Goal: Find contact information: Find contact information

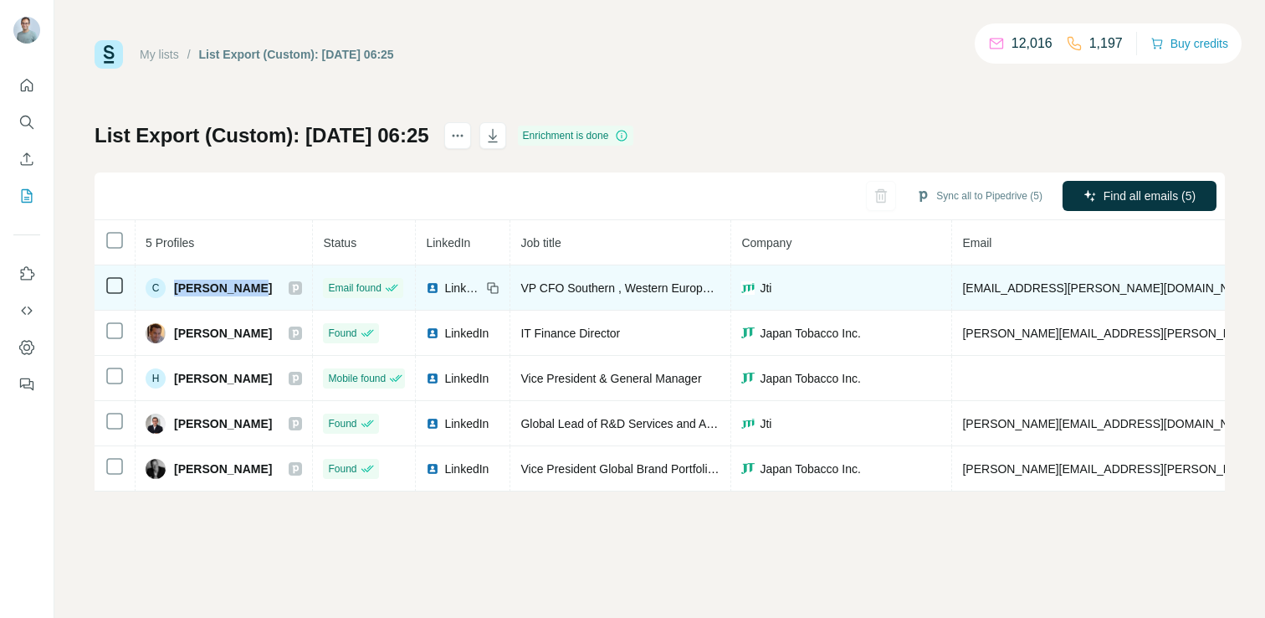
drag, startPoint x: 260, startPoint y: 290, endPoint x: 177, endPoint y: 294, distance: 82.9
click at [177, 294] on div "C [PERSON_NAME]" at bounding box center [224, 288] width 156 height 20
copy span "[PERSON_NAME]"
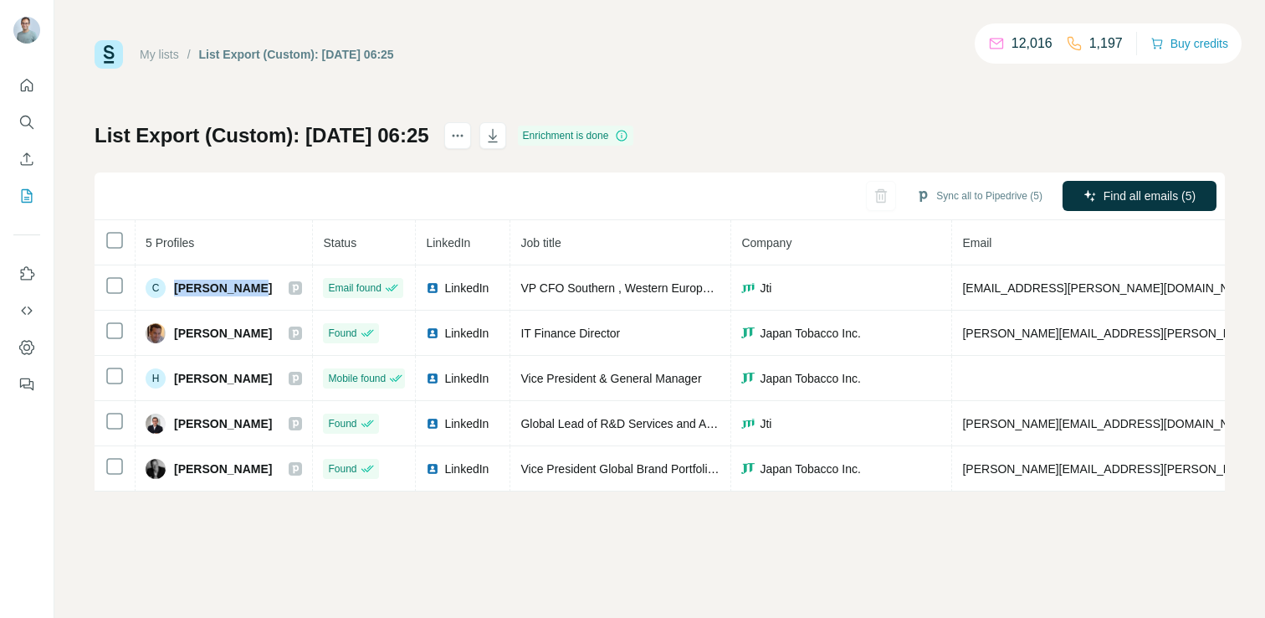
copy span "[PERSON_NAME]"
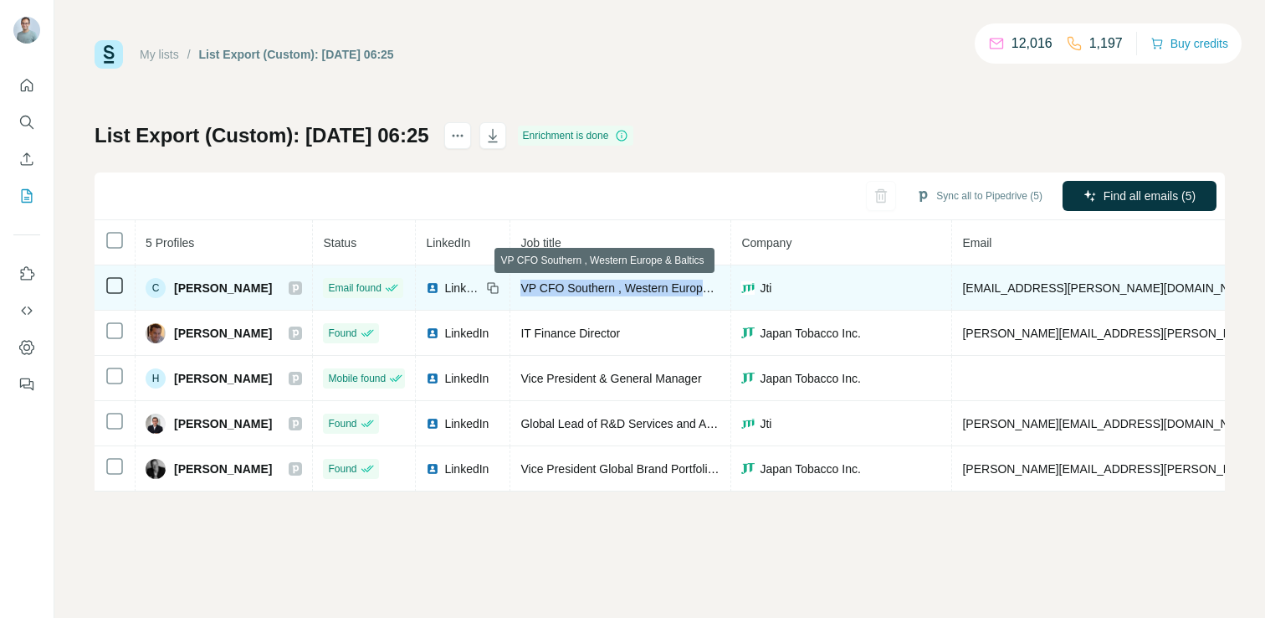
drag, startPoint x: 506, startPoint y: 287, endPoint x: 699, endPoint y: 283, distance: 192.5
click at [699, 283] on td "VP CFO Southern , Western Europe & Baltics" at bounding box center [620, 287] width 221 height 45
copy span "VP CFO Southern , Western Europ"
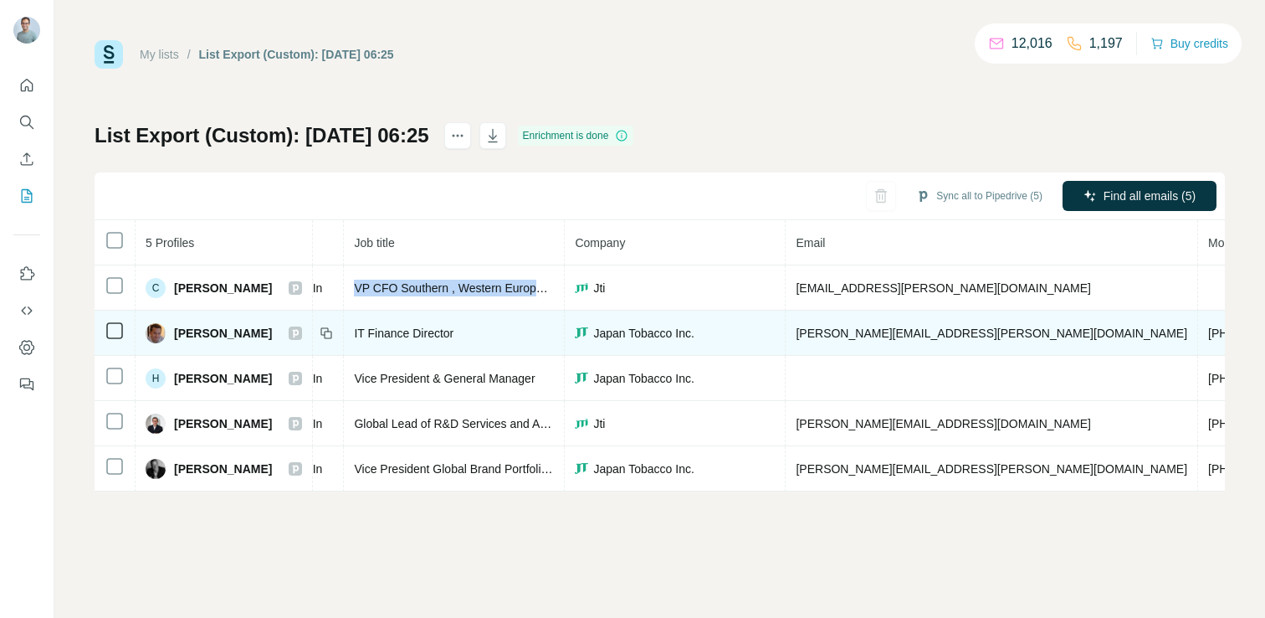
scroll to position [0, 272]
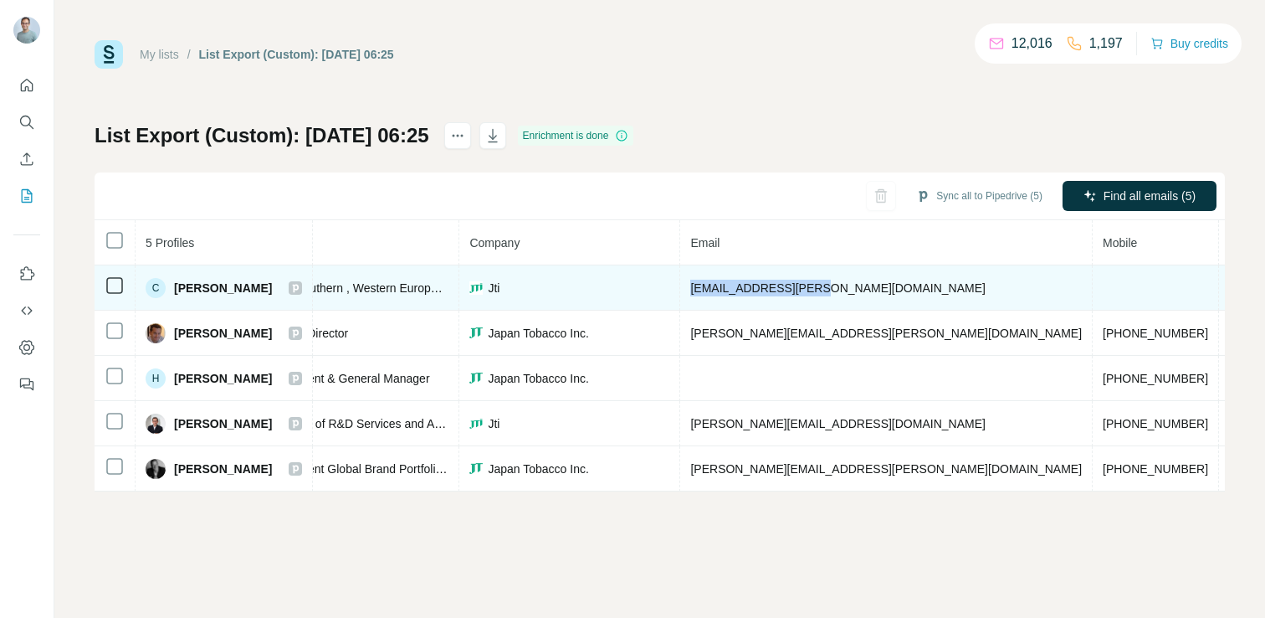
drag, startPoint x: 819, startPoint y: 287, endPoint x: 679, endPoint y: 290, distance: 139.8
click at [680, 290] on td "[EMAIL_ADDRESS][PERSON_NAME][DOMAIN_NAME]" at bounding box center [886, 287] width 413 height 45
copy span "[EMAIL_ADDRESS][PERSON_NAME][DOMAIN_NAME]"
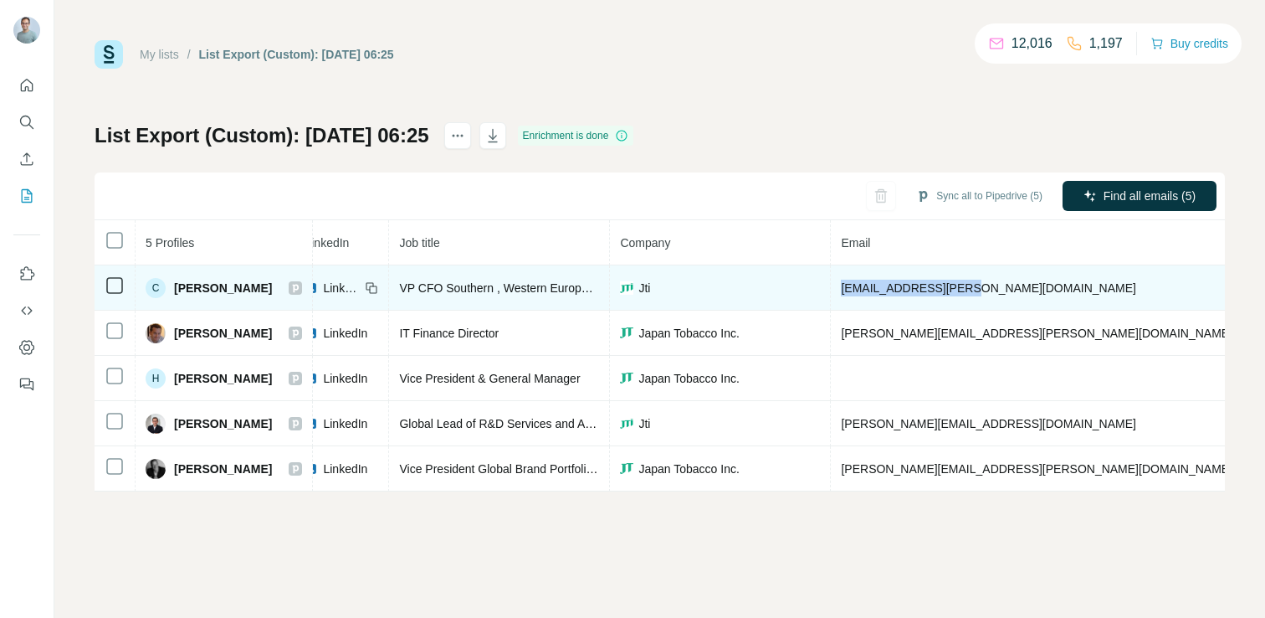
scroll to position [0, 0]
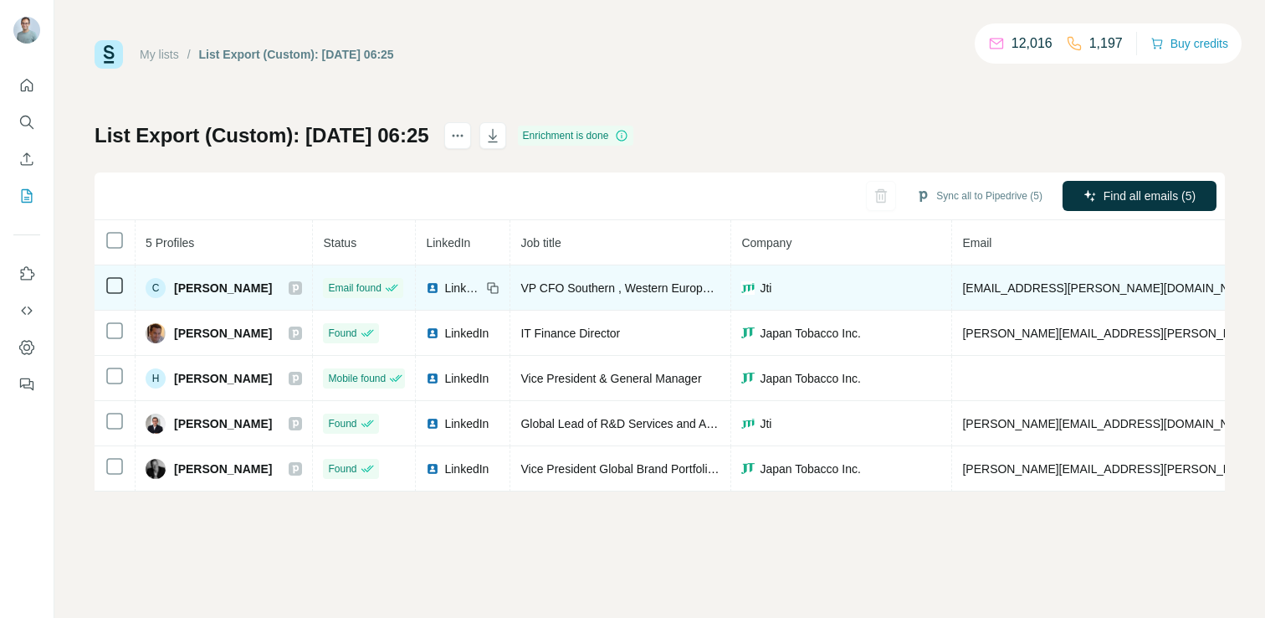
click at [486, 284] on icon at bounding box center [492, 287] width 13 height 13
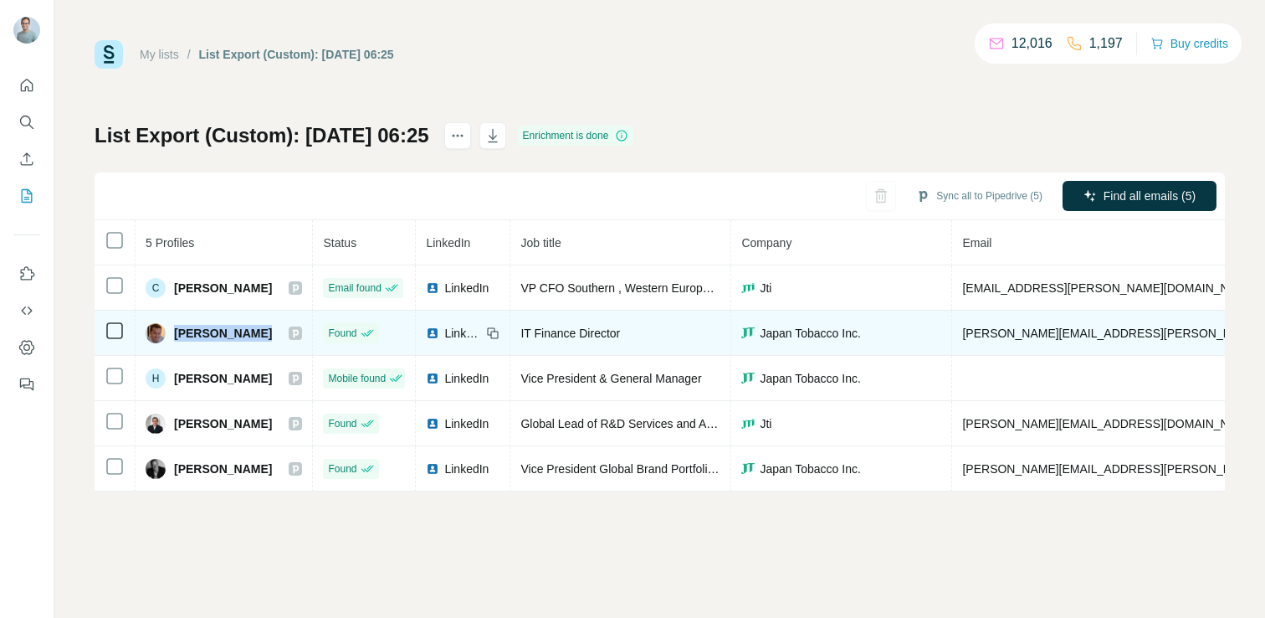
drag, startPoint x: 171, startPoint y: 331, endPoint x: 283, endPoint y: 319, distance: 112.8
click at [283, 319] on td "[PERSON_NAME]" at bounding box center [224, 332] width 177 height 45
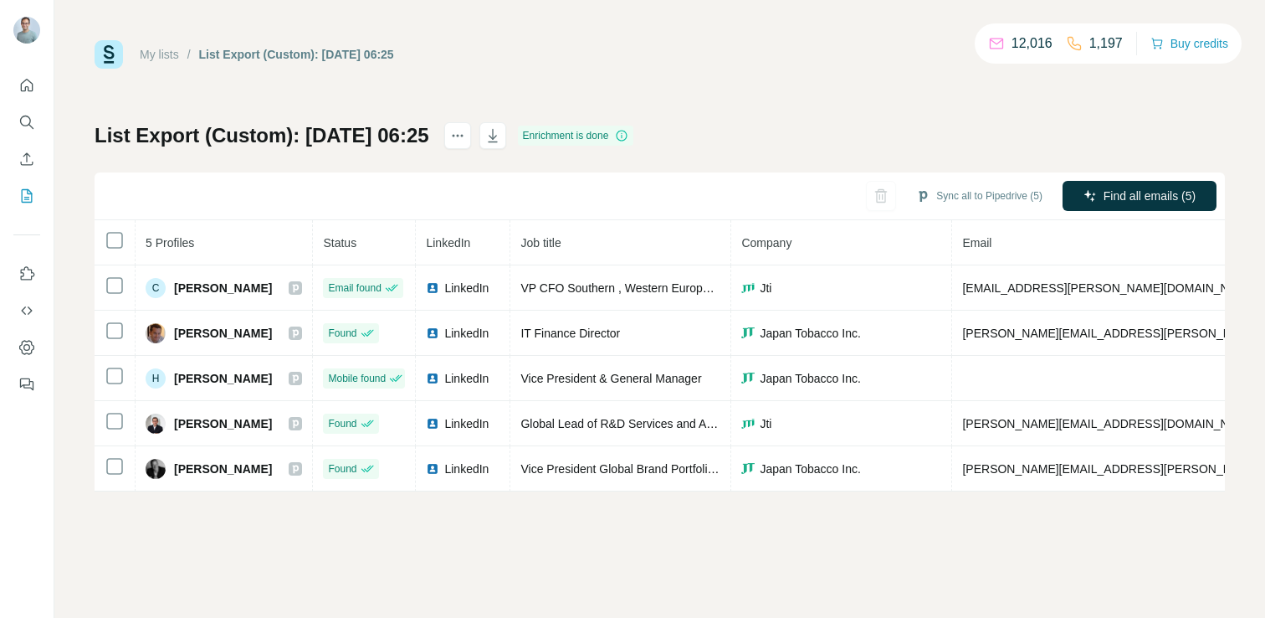
click at [299, 247] on th "5 Profiles" at bounding box center [224, 242] width 177 height 45
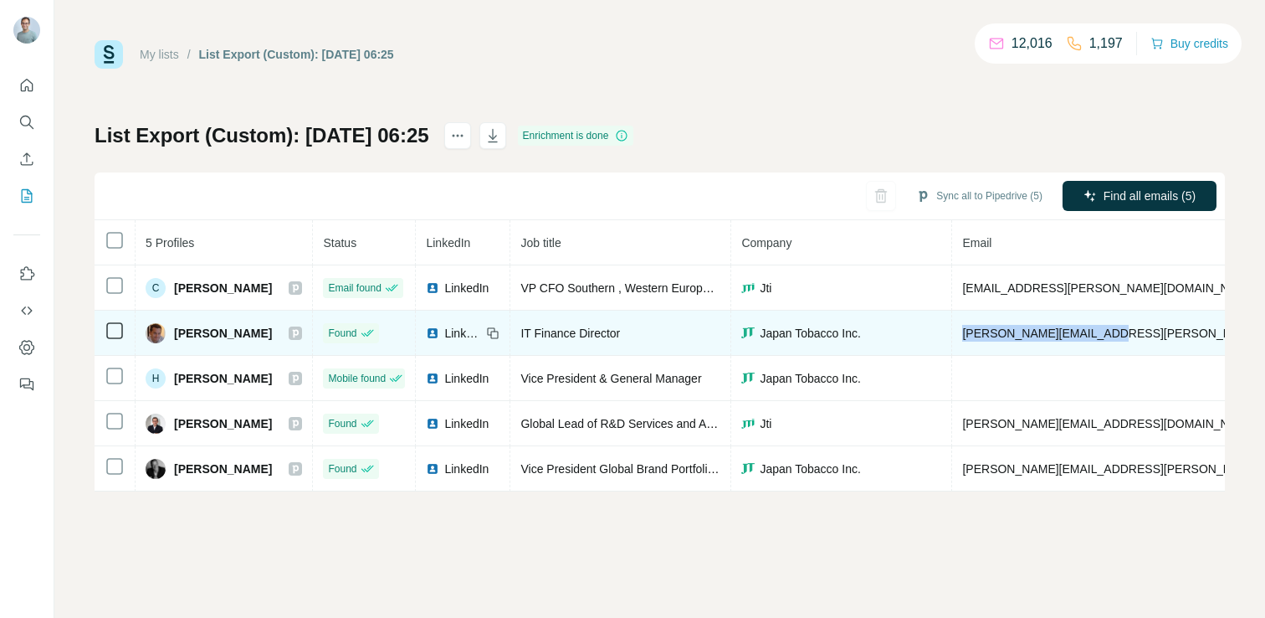
drag, startPoint x: 1083, startPoint y: 332, endPoint x: 951, endPoint y: 333, distance: 132.2
click at [952, 333] on td "[PERSON_NAME][EMAIL_ADDRESS][PERSON_NAME][DOMAIN_NAME]" at bounding box center [1158, 332] width 413 height 45
copy span "[PERSON_NAME][EMAIL_ADDRESS][PERSON_NAME][DOMAIN_NAME]"
drag, startPoint x: 637, startPoint y: 328, endPoint x: 506, endPoint y: 333, distance: 130.6
click at [510, 333] on td "IT Finance Director" at bounding box center [620, 332] width 221 height 45
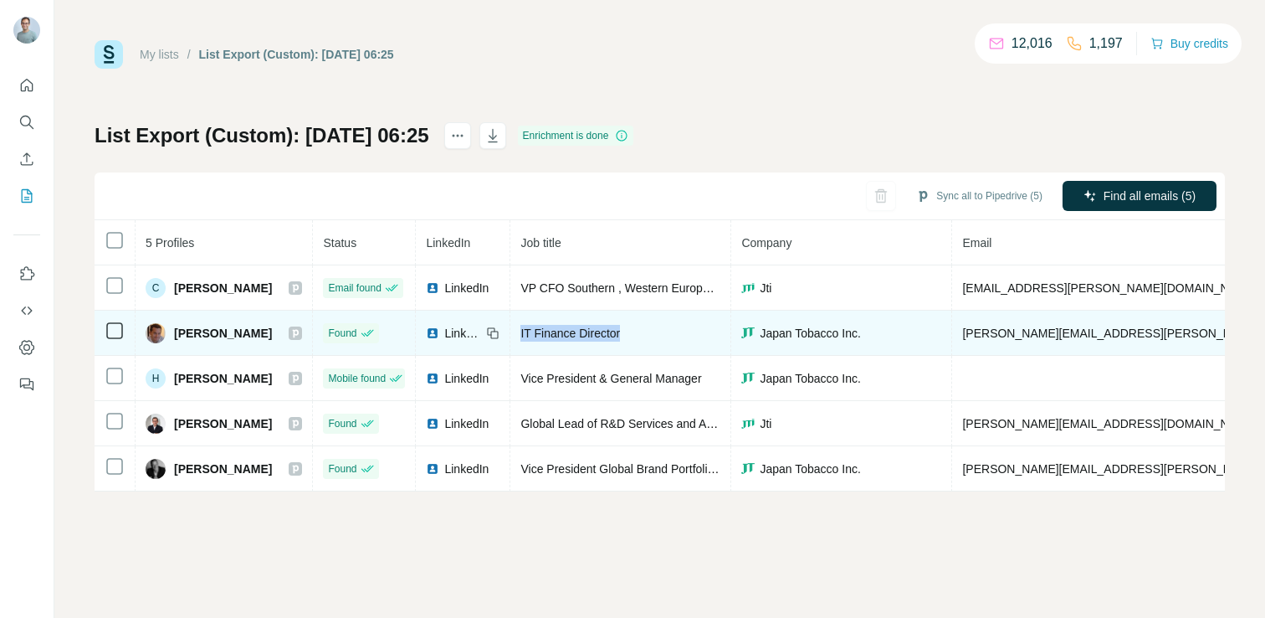
copy span "IT Finance Director"
click at [486, 332] on icon at bounding box center [492, 332] width 13 height 13
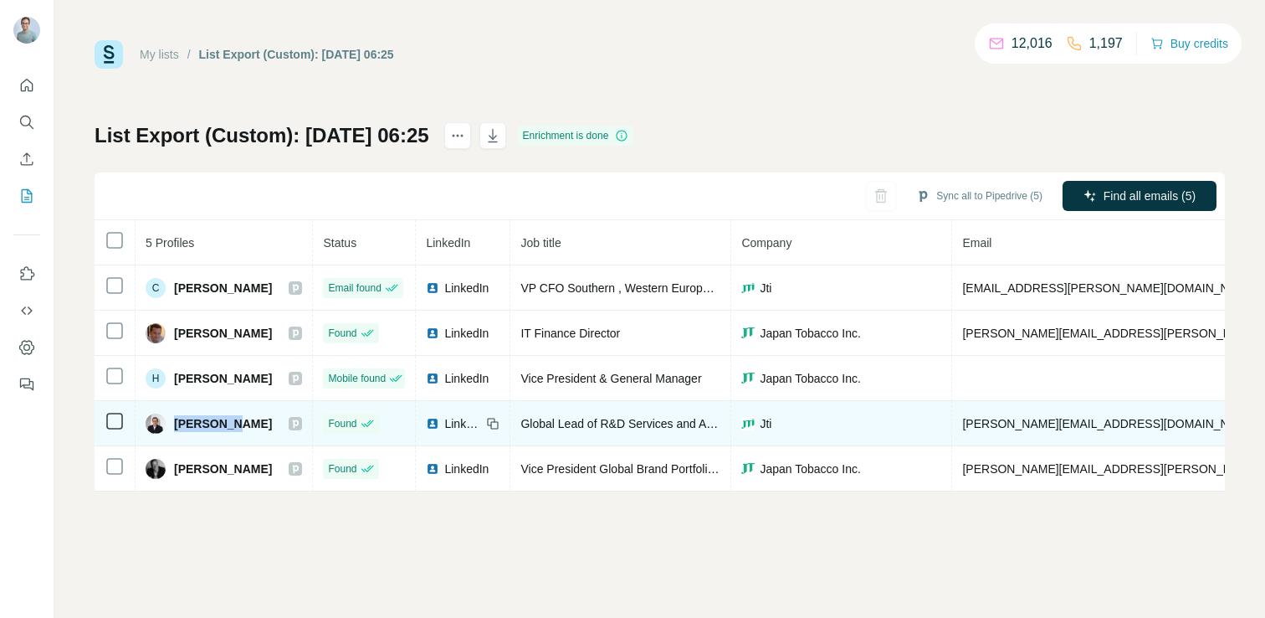
drag, startPoint x: 234, startPoint y: 419, endPoint x: 172, endPoint y: 423, distance: 62.0
click at [172, 423] on div "[PERSON_NAME]" at bounding box center [224, 423] width 156 height 20
copy span "[PERSON_NAME]"
drag, startPoint x: 508, startPoint y: 421, endPoint x: 690, endPoint y: 423, distance: 182.4
click at [690, 423] on span "Global Lead of R&D Services and Agile Operations" at bounding box center [652, 423] width 264 height 13
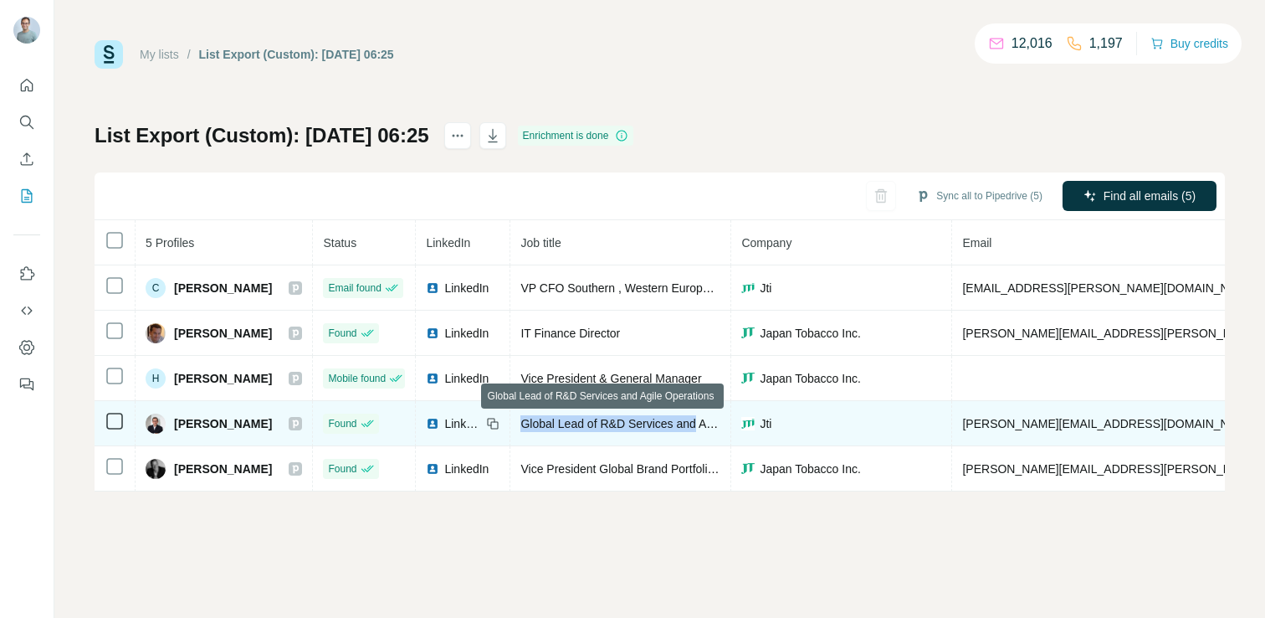
copy span "Global Lead of R&D Services and"
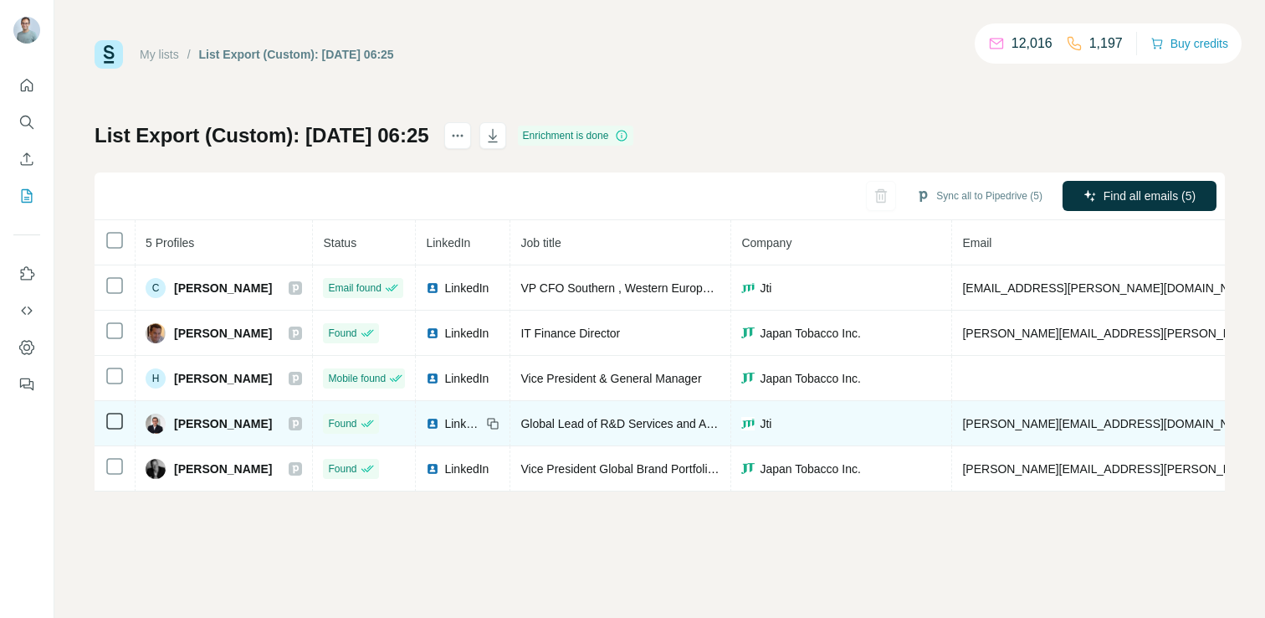
click at [486, 423] on icon at bounding box center [492, 423] width 13 height 13
drag, startPoint x: 1062, startPoint y: 430, endPoint x: 947, endPoint y: 428, distance: 114.6
click at [952, 428] on td "[PERSON_NAME][EMAIL_ADDRESS][DOMAIN_NAME]" at bounding box center [1158, 423] width 413 height 45
copy span "[PERSON_NAME][EMAIL_ADDRESS][DOMAIN_NAME]"
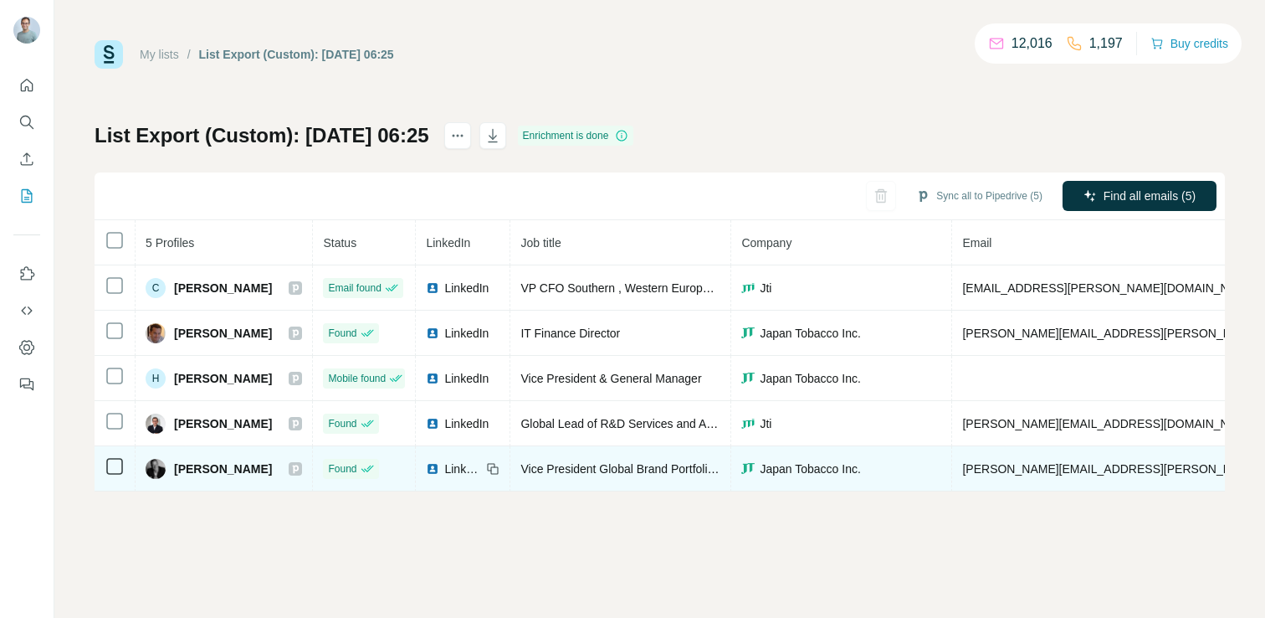
click at [238, 469] on span "[PERSON_NAME]" at bounding box center [223, 468] width 98 height 17
drag, startPoint x: 258, startPoint y: 469, endPoint x: 172, endPoint y: 471, distance: 86.2
click at [172, 471] on div "[PERSON_NAME]" at bounding box center [209, 469] width 126 height 20
drag, startPoint x: 1100, startPoint y: 467, endPoint x: 950, endPoint y: 468, distance: 150.6
click at [952, 468] on td "[PERSON_NAME][EMAIL_ADDRESS][PERSON_NAME][DOMAIN_NAME]" at bounding box center [1158, 468] width 413 height 45
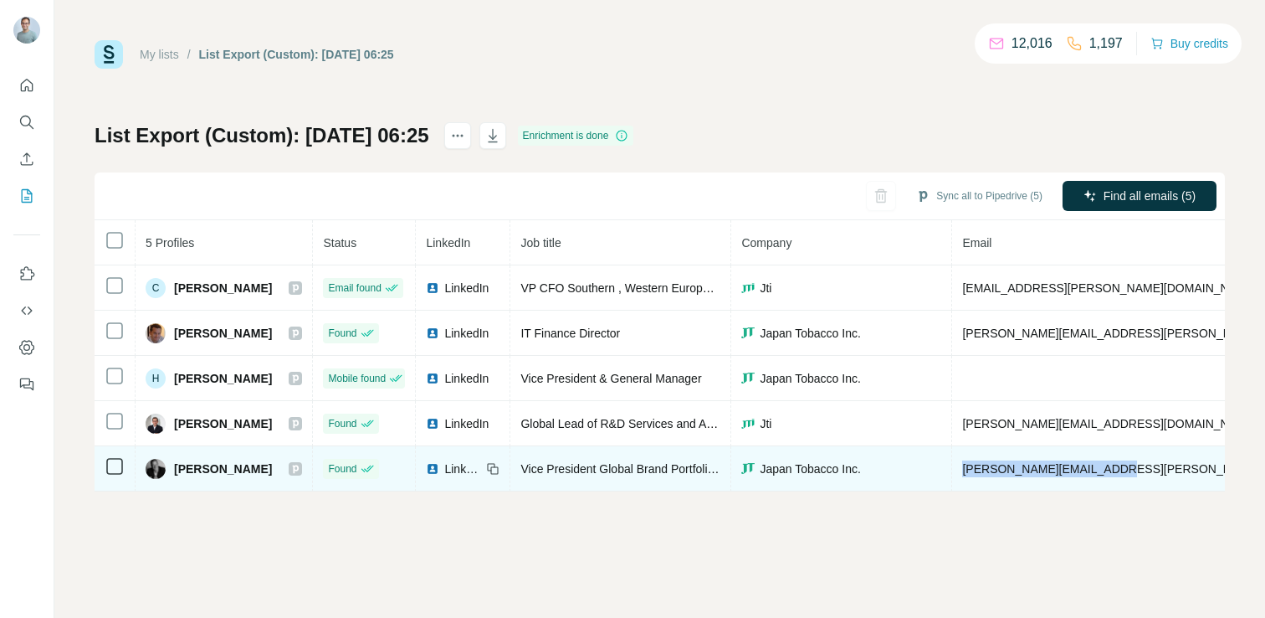
copy span "[PERSON_NAME][EMAIL_ADDRESS][PERSON_NAME][DOMAIN_NAME]"
drag, startPoint x: 695, startPoint y: 470, endPoint x: 506, endPoint y: 471, distance: 188.3
click at [510, 471] on td "Vice President Global Brand Portfolio & Strategy" at bounding box center [620, 468] width 221 height 45
click at [486, 468] on icon at bounding box center [492, 468] width 13 height 13
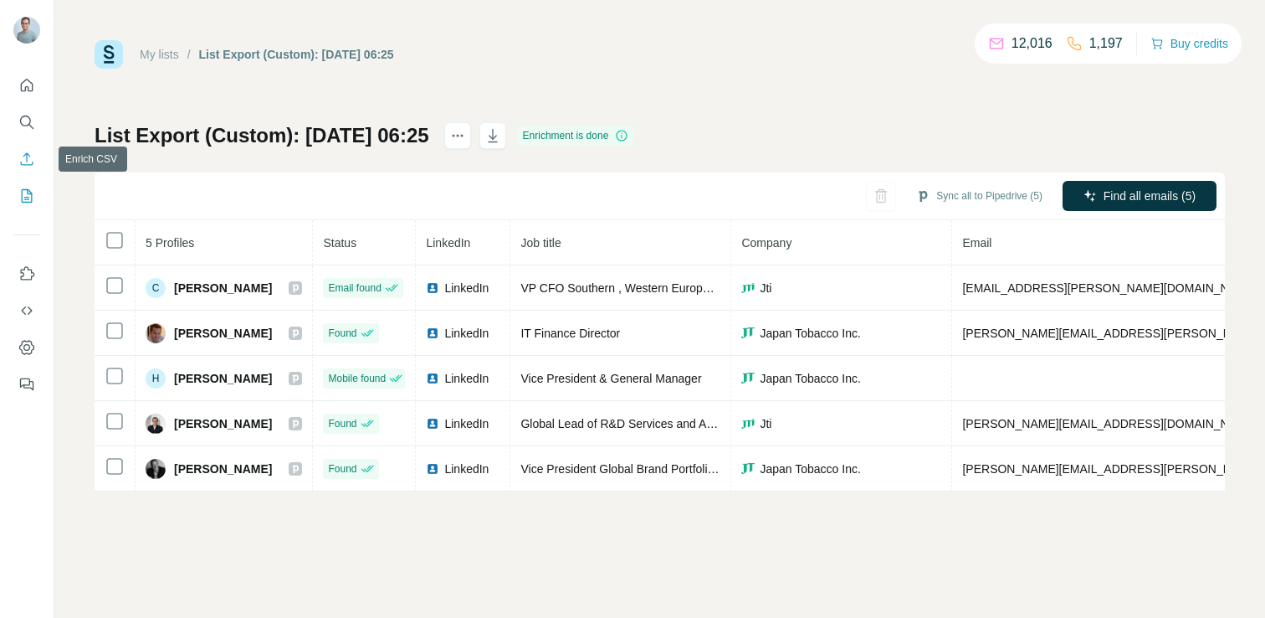
click at [25, 161] on icon "Enrich CSV" at bounding box center [26, 159] width 17 height 17
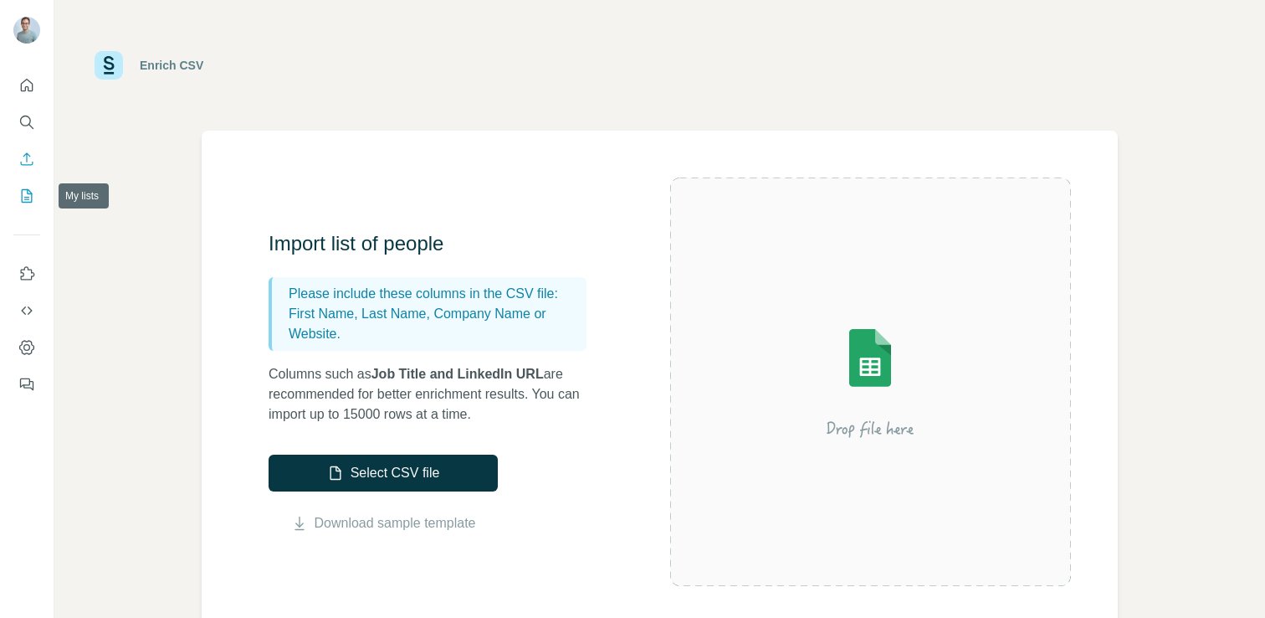
click at [25, 194] on icon "My lists" at bounding box center [26, 195] width 17 height 17
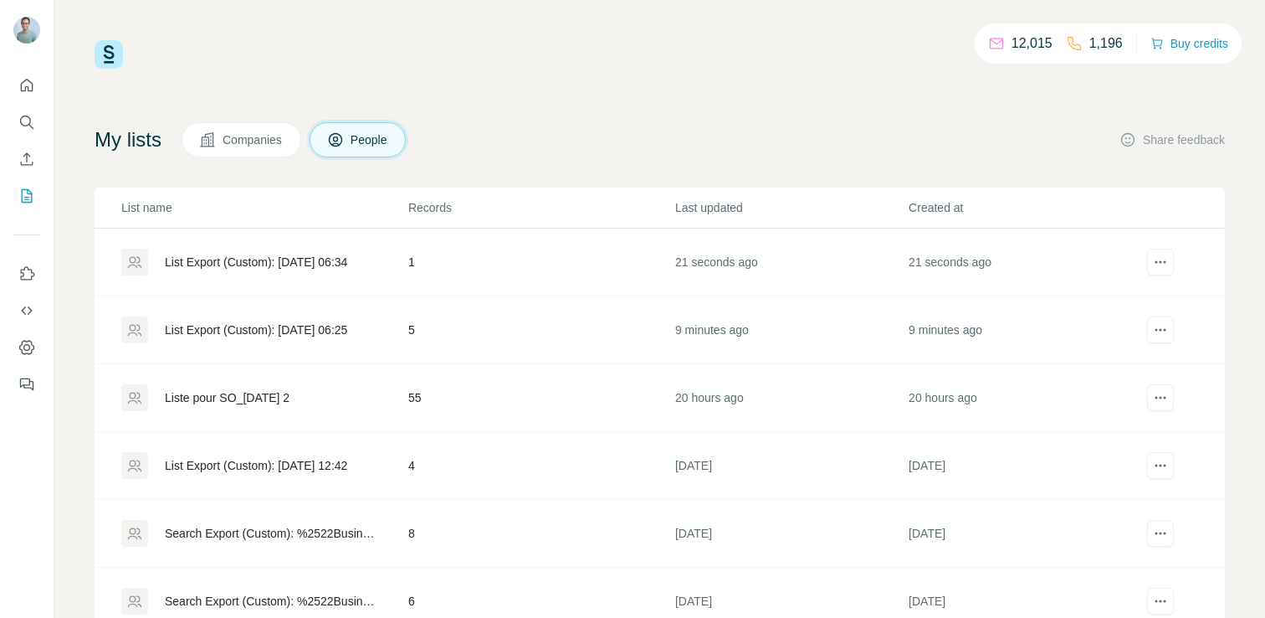
click at [224, 250] on div "List Export (Custom): [DATE] 06:34" at bounding box center [263, 262] width 285 height 27
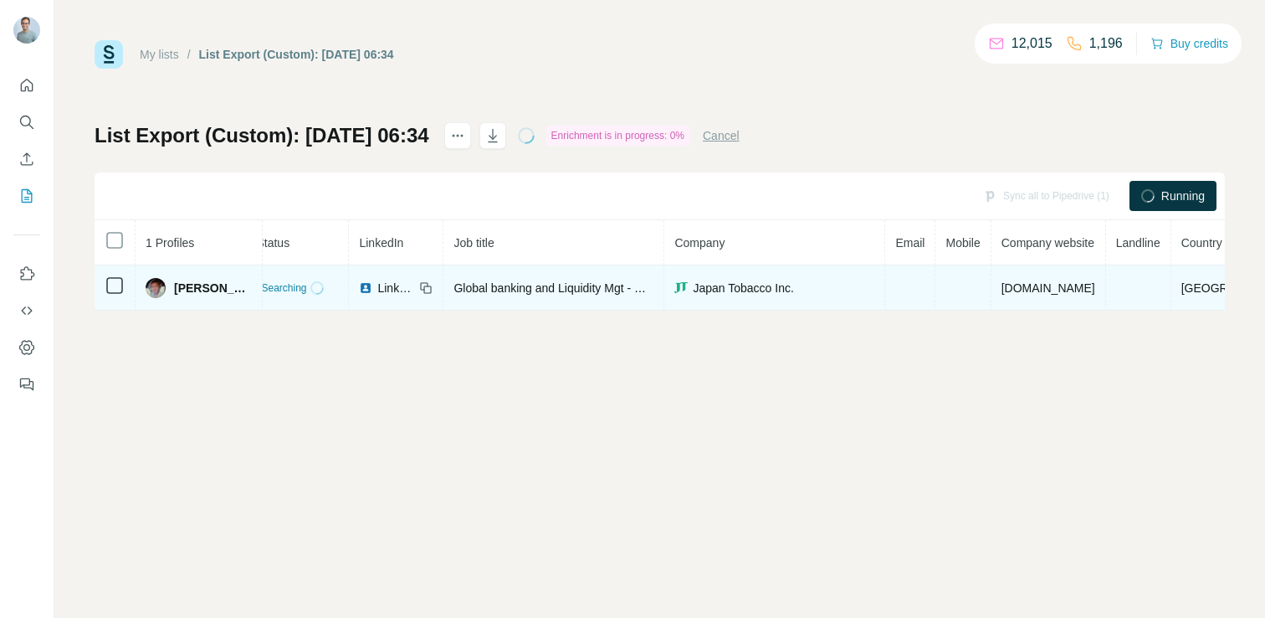
scroll to position [0, 23]
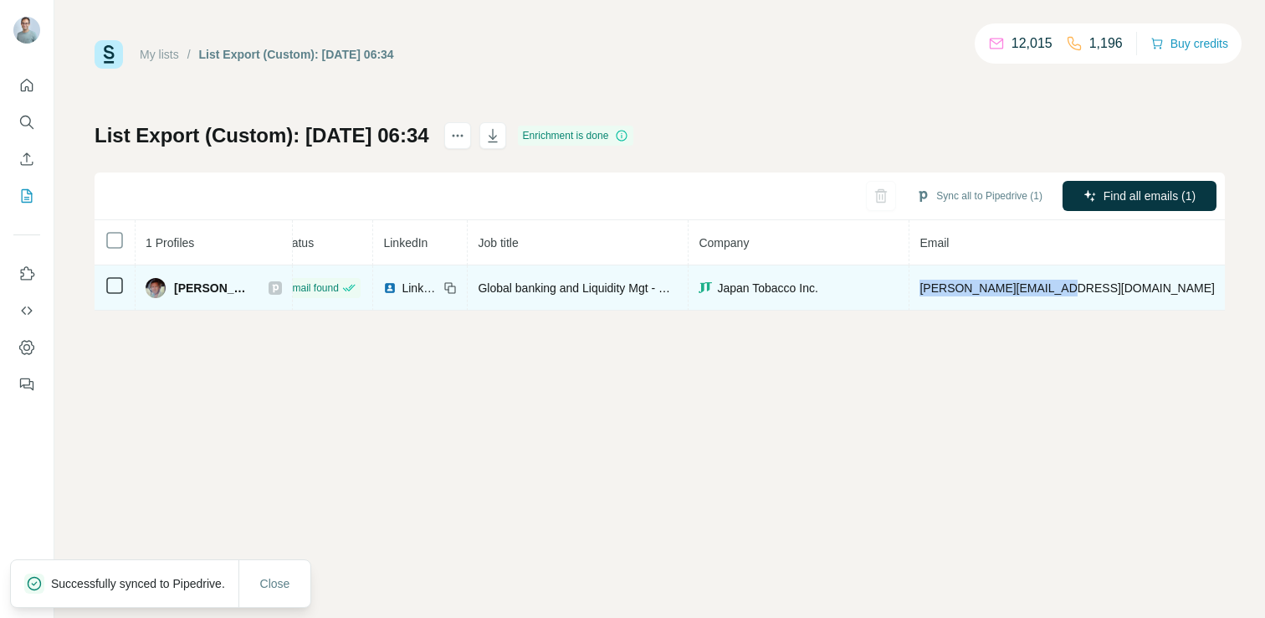
drag, startPoint x: 1031, startPoint y: 294, endPoint x: 906, endPoint y: 293, distance: 124.7
click at [910, 293] on td "[PERSON_NAME][EMAIL_ADDRESS][DOMAIN_NAME]" at bounding box center [1067, 287] width 315 height 45
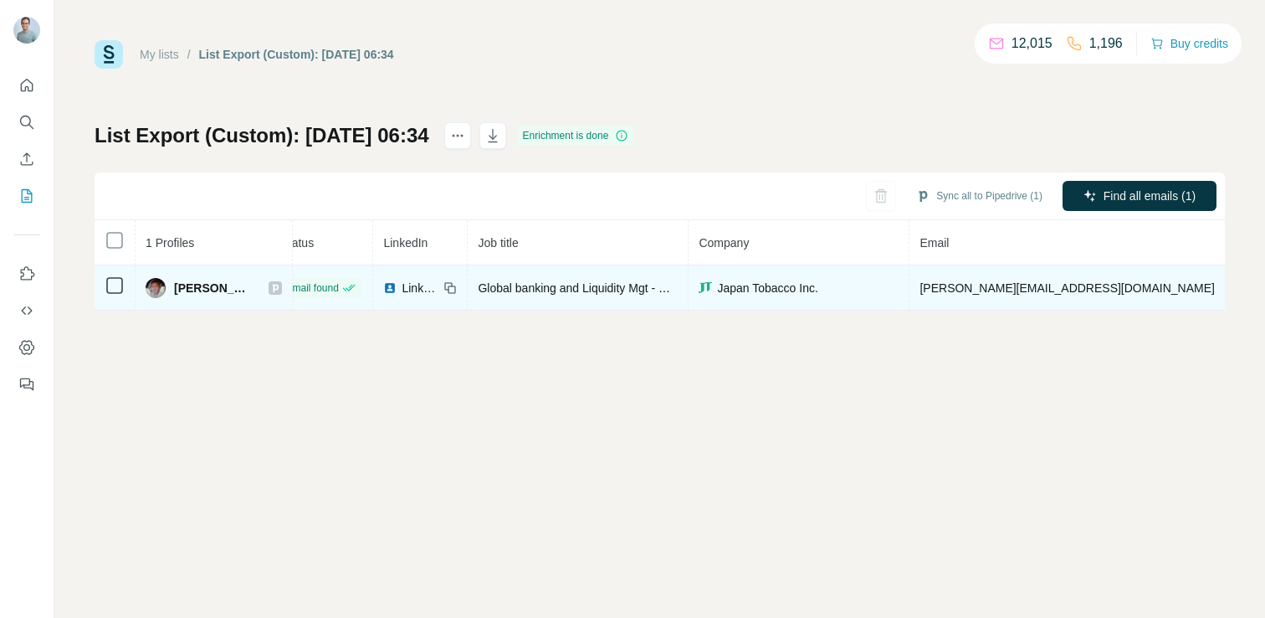
click at [443, 284] on icon at bounding box center [449, 287] width 13 height 13
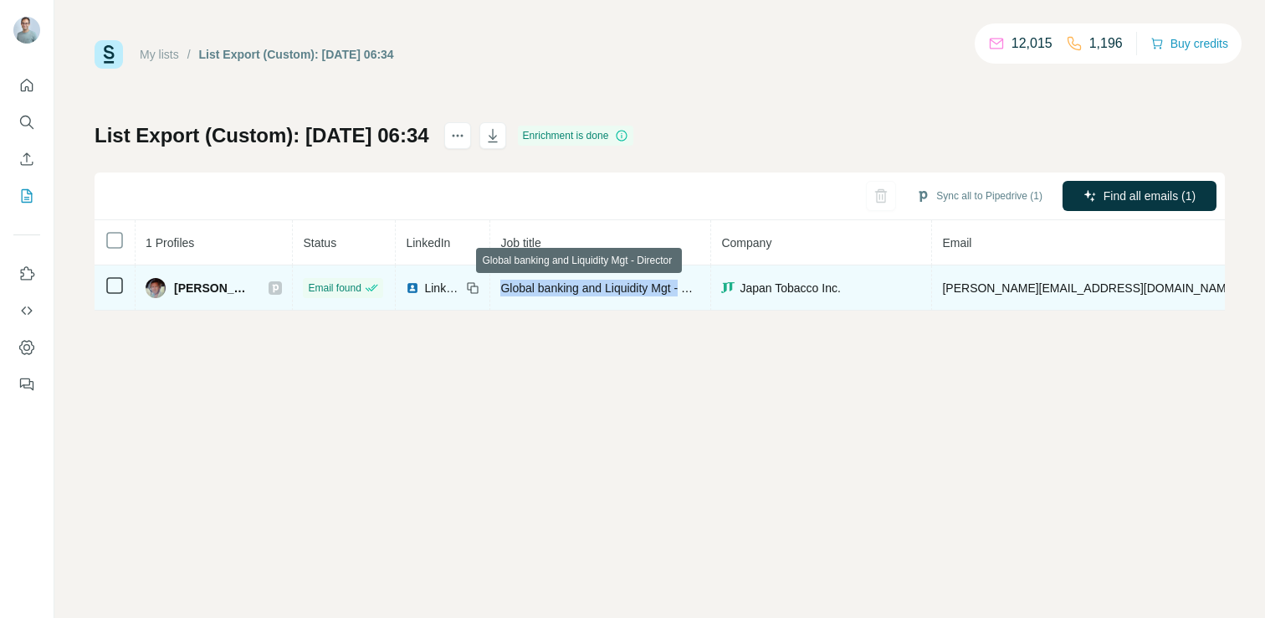
drag, startPoint x: 675, startPoint y: 287, endPoint x: 488, endPoint y: 284, distance: 187.5
click at [500, 284] on span "Global banking and Liquidity Mgt - Director" at bounding box center [611, 287] width 222 height 13
